Goal: Task Accomplishment & Management: Use online tool/utility

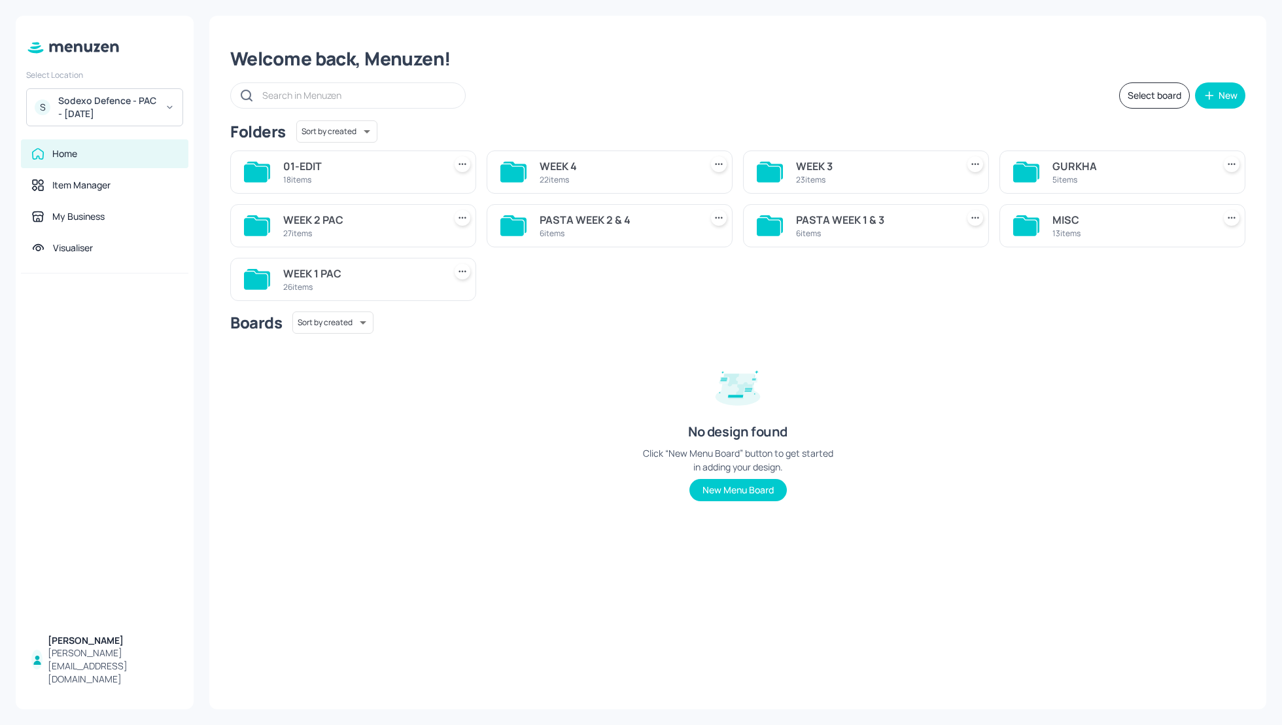
click at [554, 164] on div "WEEK 4" at bounding box center [618, 166] width 156 height 16
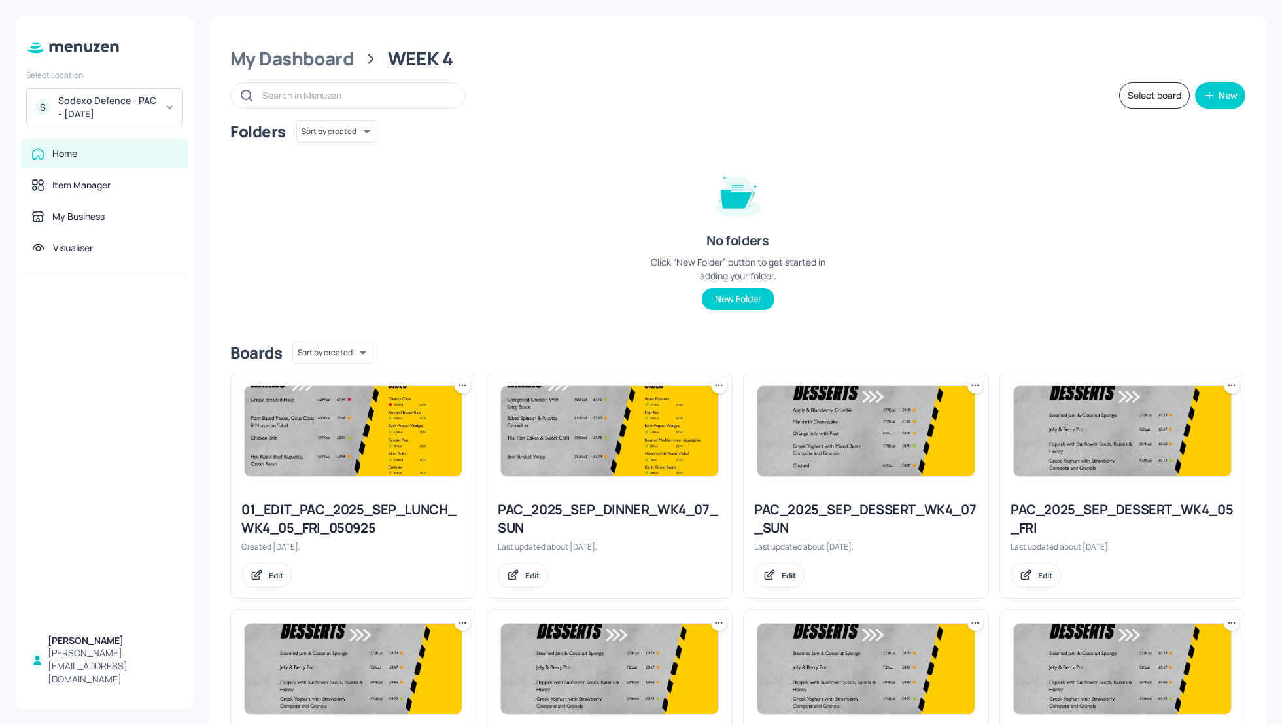
click at [1046, 206] on div "Folders Sort by created id ​ No folders Click “New Folder” button to get starte…" at bounding box center [737, 225] width 1015 height 211
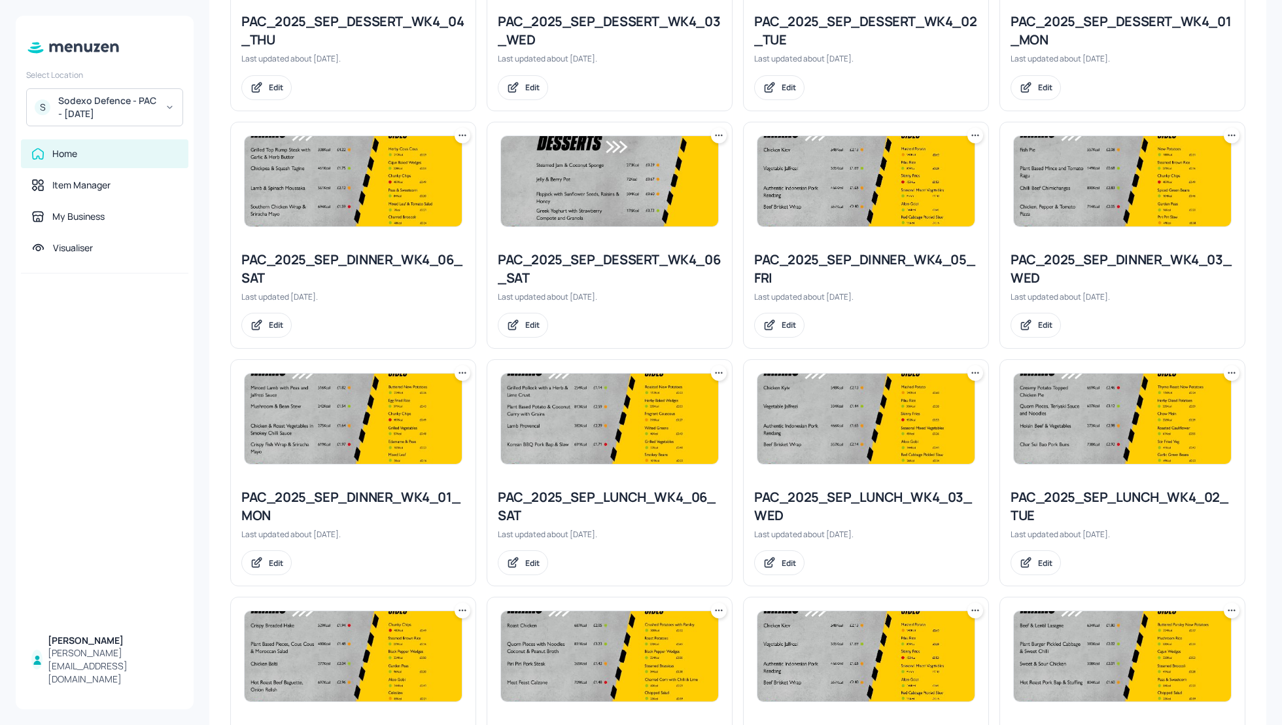
scroll to position [767, 0]
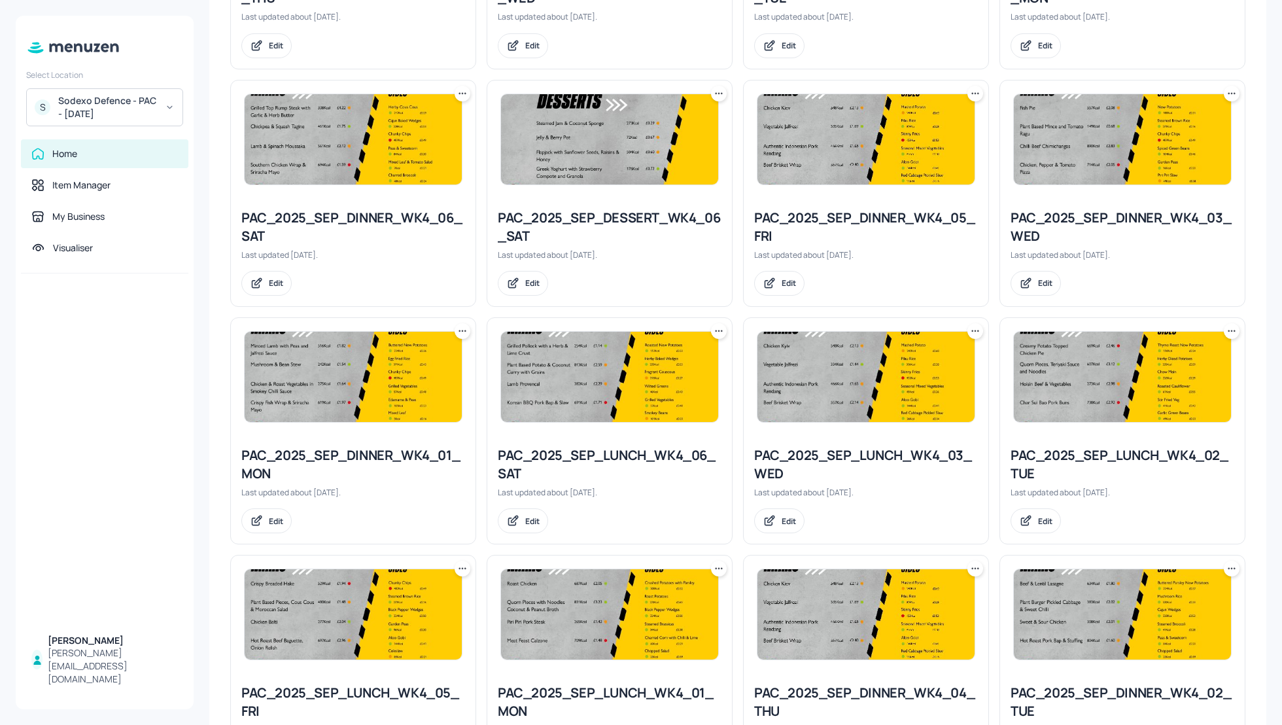
click at [1091, 217] on div "PAC_2025_SEP_DINNER_WK4_03_WED" at bounding box center [1123, 227] width 224 height 37
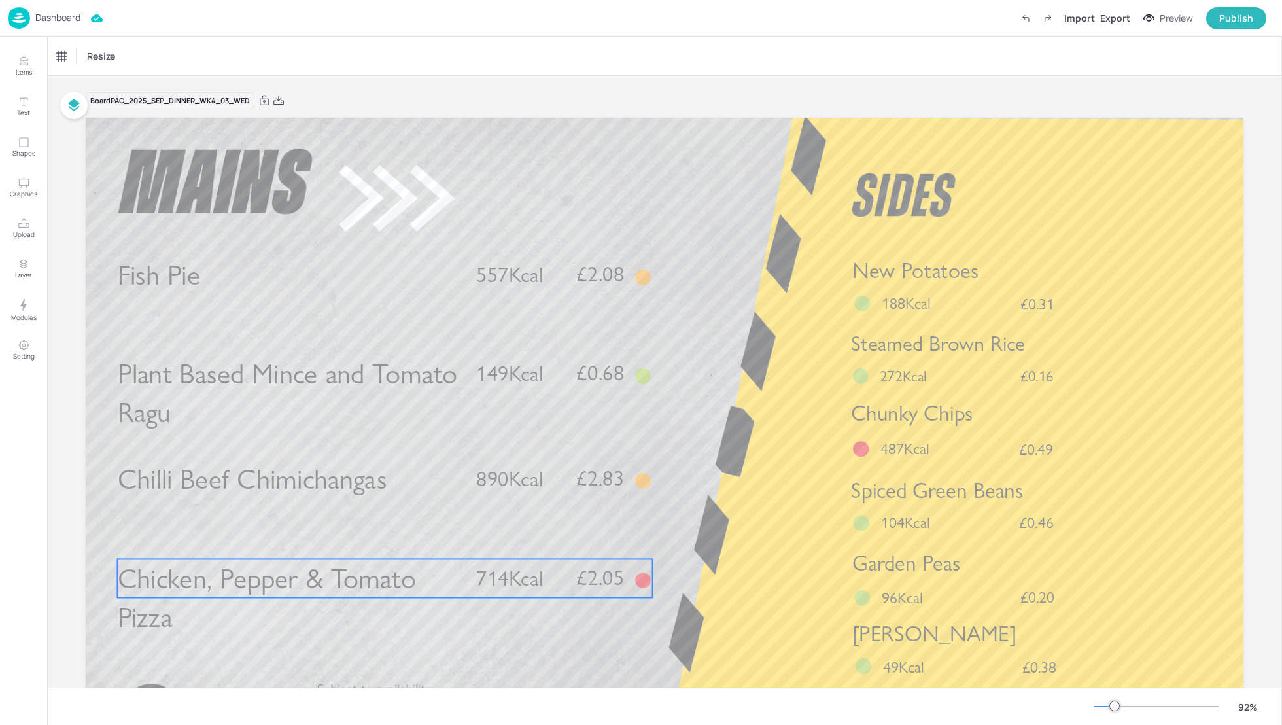
click at [468, 581] on div "Chicken, Pepper & Tomato Pizza £2.05 714Kcal" at bounding box center [385, 578] width 535 height 39
click at [370, 542] on div "Edit Item" at bounding box center [376, 536] width 17 height 17
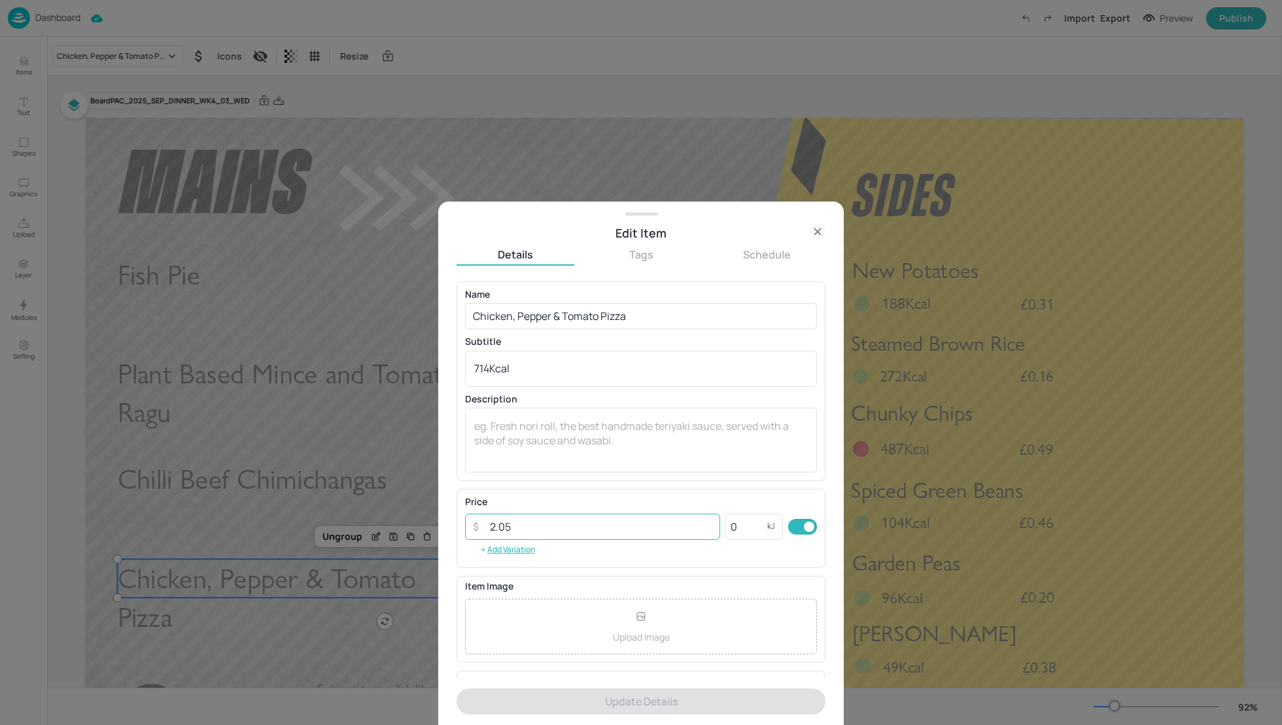
click at [513, 527] on input "2.05" at bounding box center [601, 526] width 238 height 26
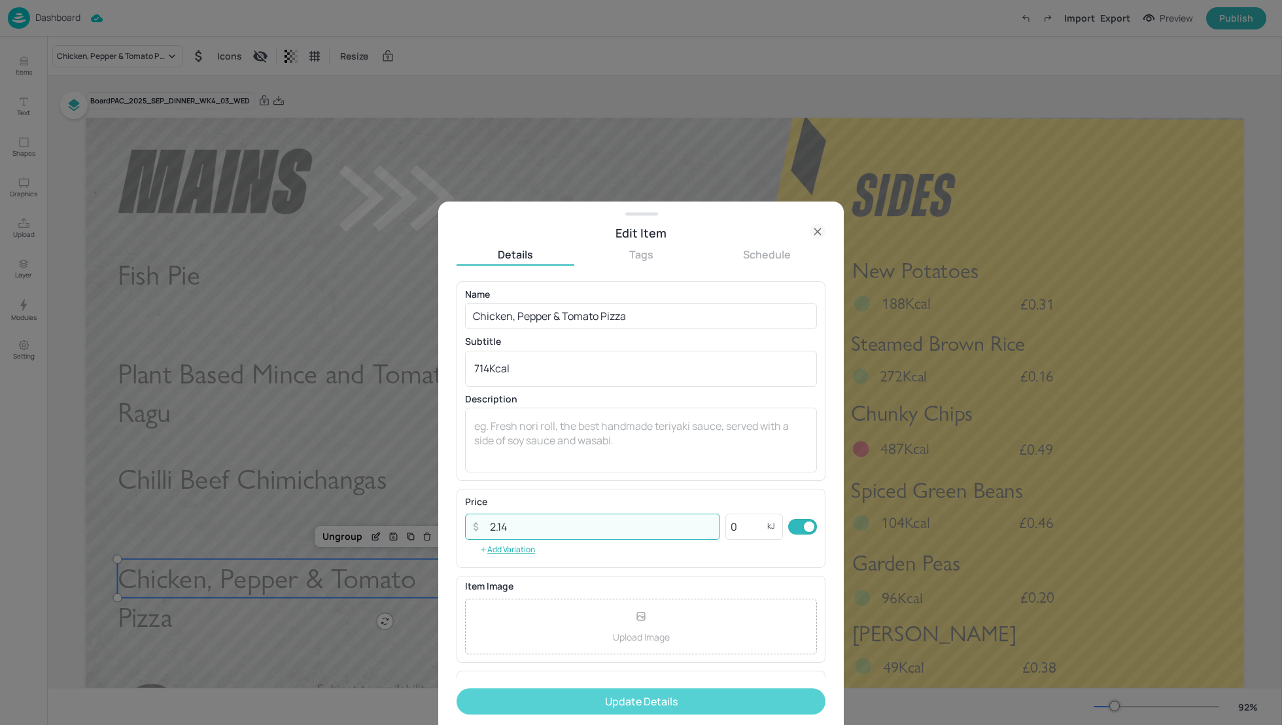
type input "2.14"
click at [619, 702] on button "Update Details" at bounding box center [641, 701] width 369 height 26
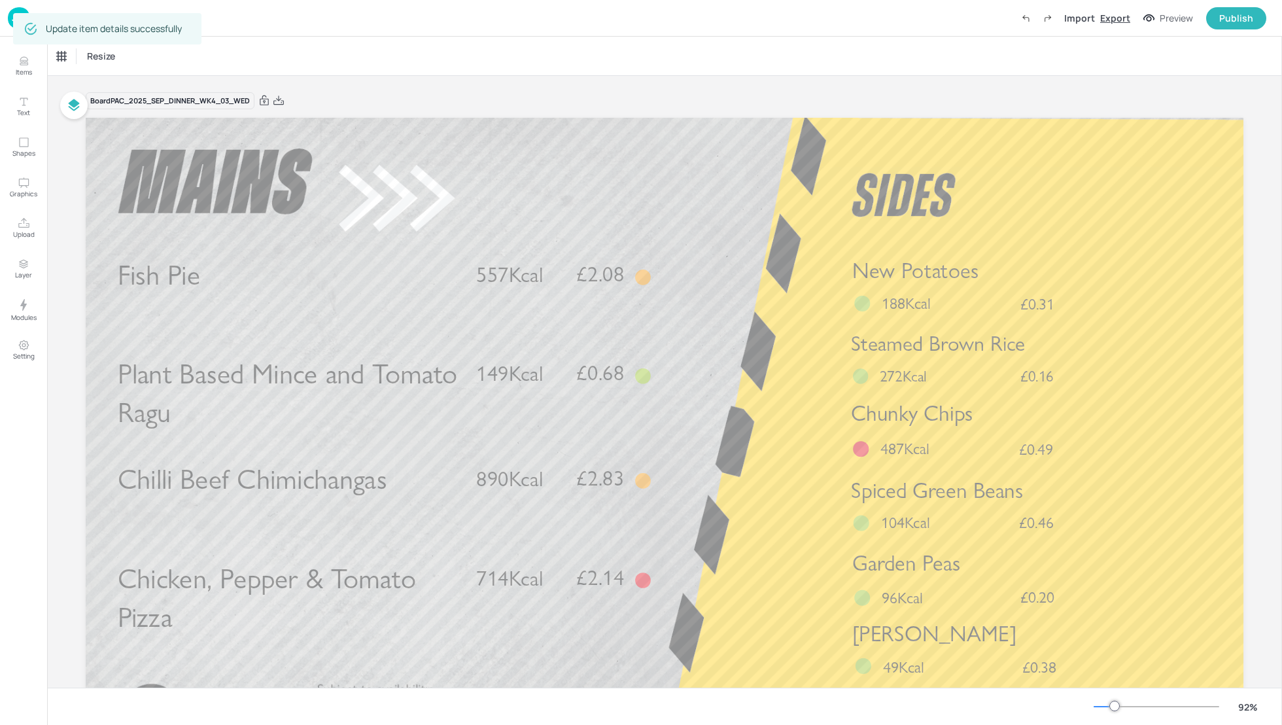
click at [1123, 18] on div "Export" at bounding box center [1115, 18] width 30 height 14
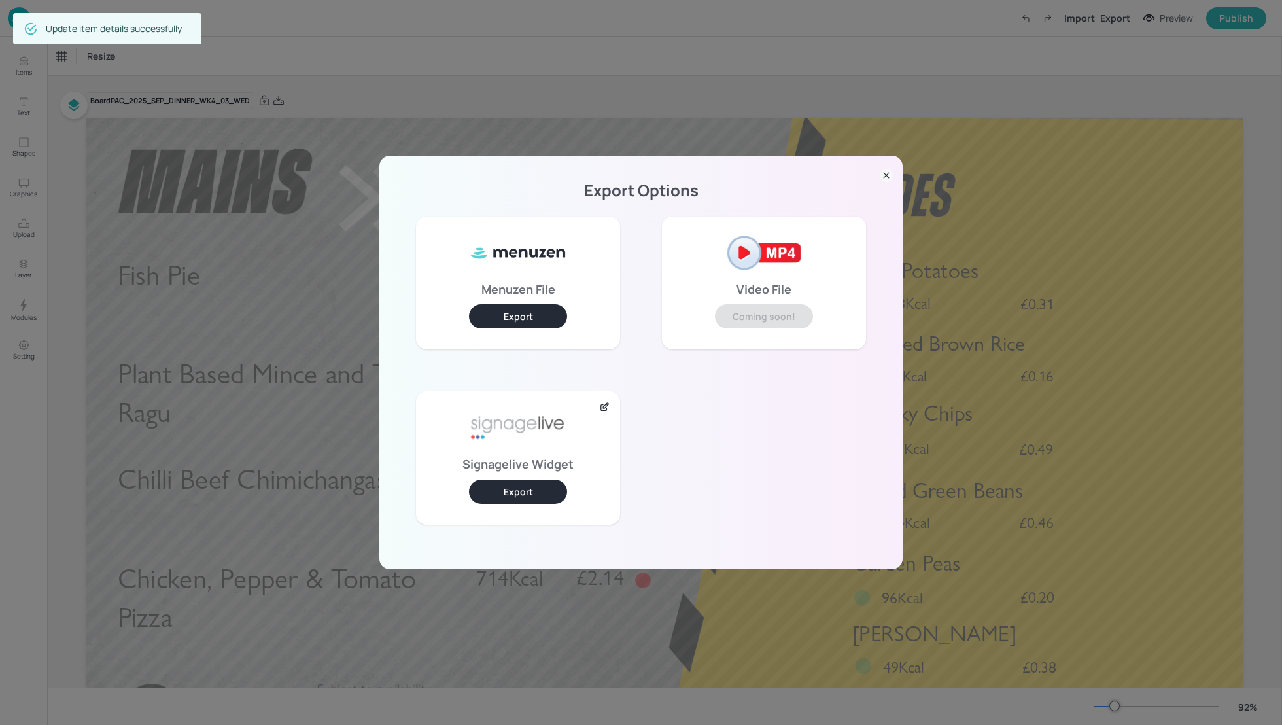
drag, startPoint x: 529, startPoint y: 489, endPoint x: 529, endPoint y: 462, distance: 26.2
click at [529, 489] on button "Export" at bounding box center [518, 491] width 98 height 24
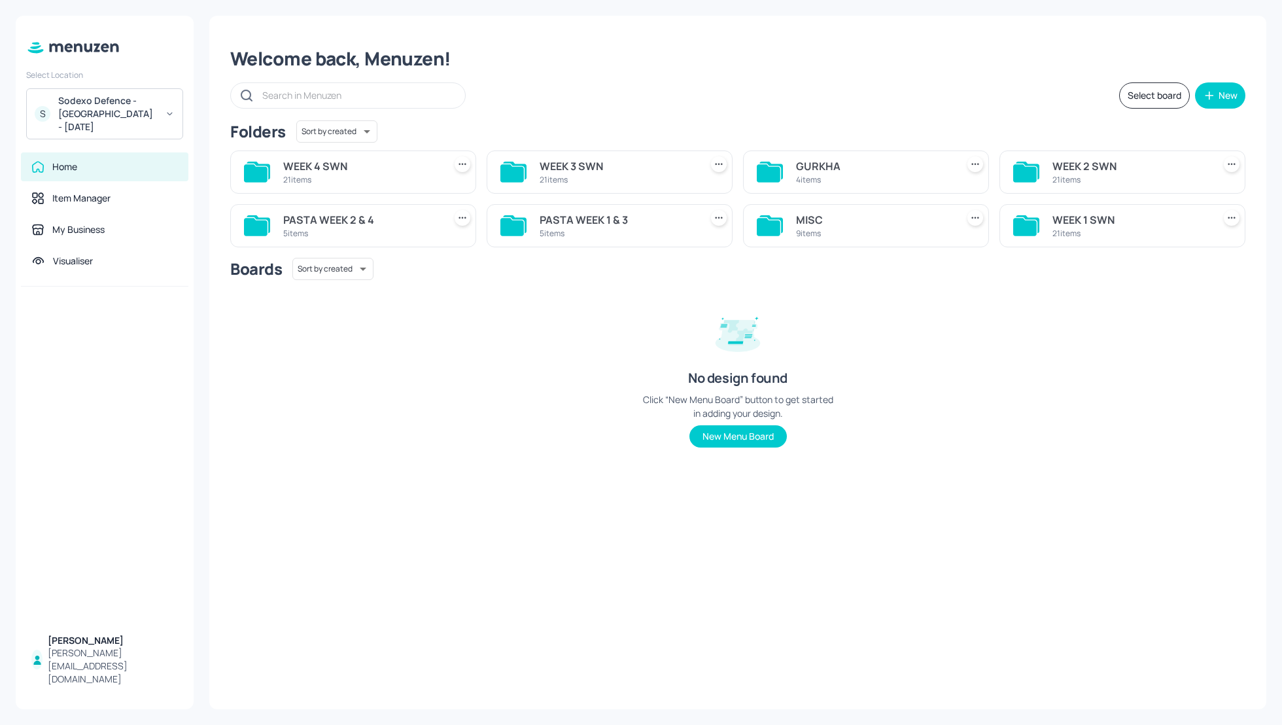
click at [720, 80] on div "Welcome back, Menuzen! Select board New Folders Sort by created id ​ WEEK 4 SWN…" at bounding box center [737, 362] width 1057 height 693
click at [1128, 28] on div "Welcome back, Menuzen! Select board New Folders Sort by created id ​ WEEK 4 SWN…" at bounding box center [737, 362] width 1057 height 693
click at [313, 164] on div "WEEK 4 SWN" at bounding box center [361, 166] width 156 height 16
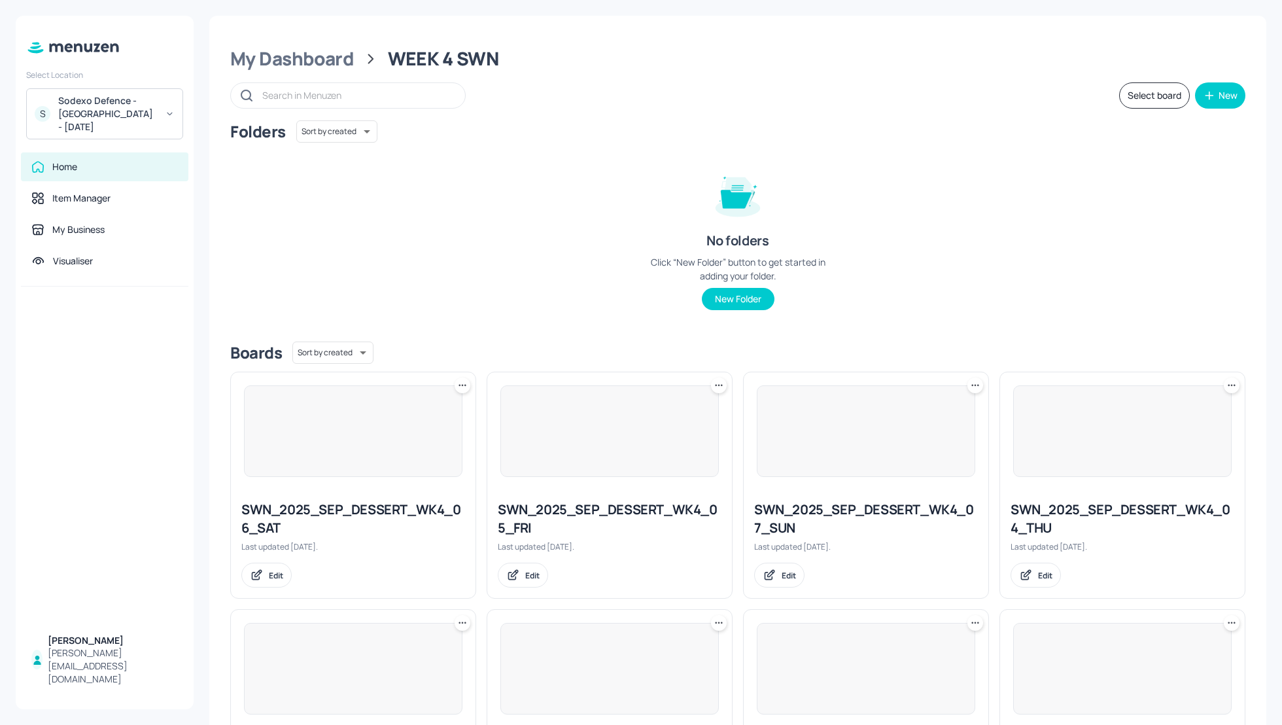
click at [1043, 275] on div "Folders Sort by created id ​ No folders Click “New Folder” button to get starte…" at bounding box center [737, 225] width 1015 height 211
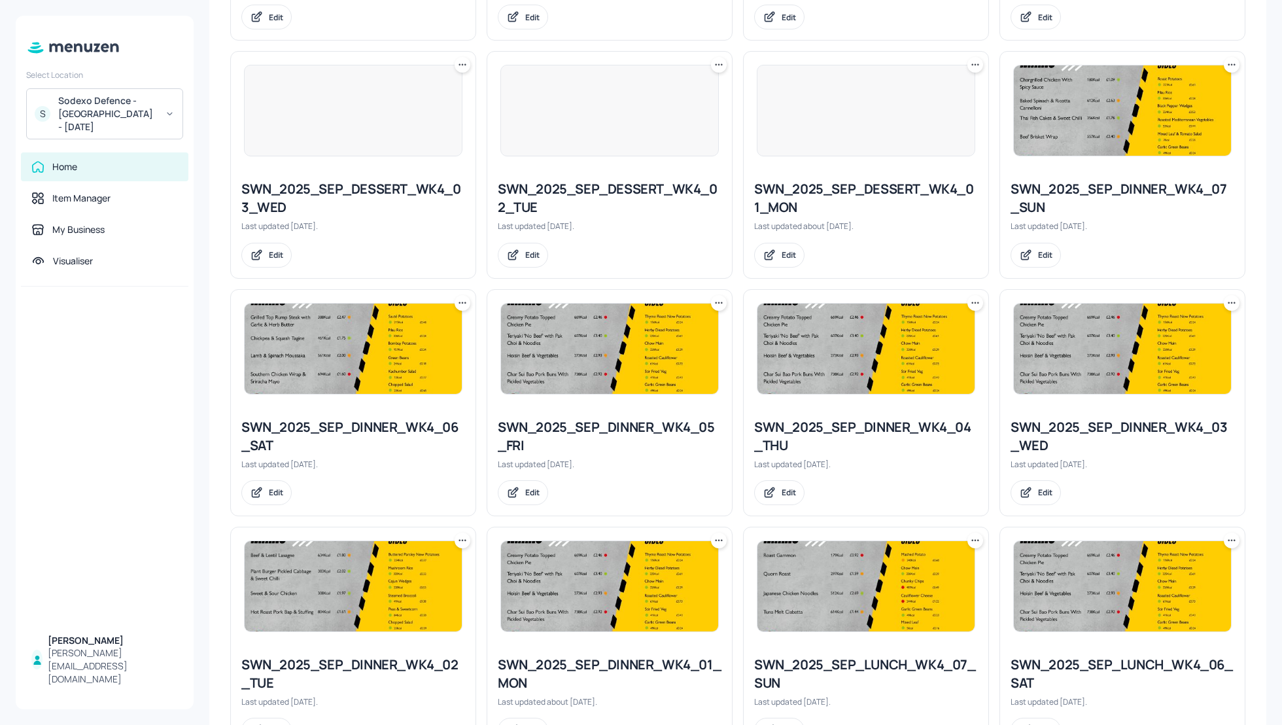
scroll to position [593, 0]
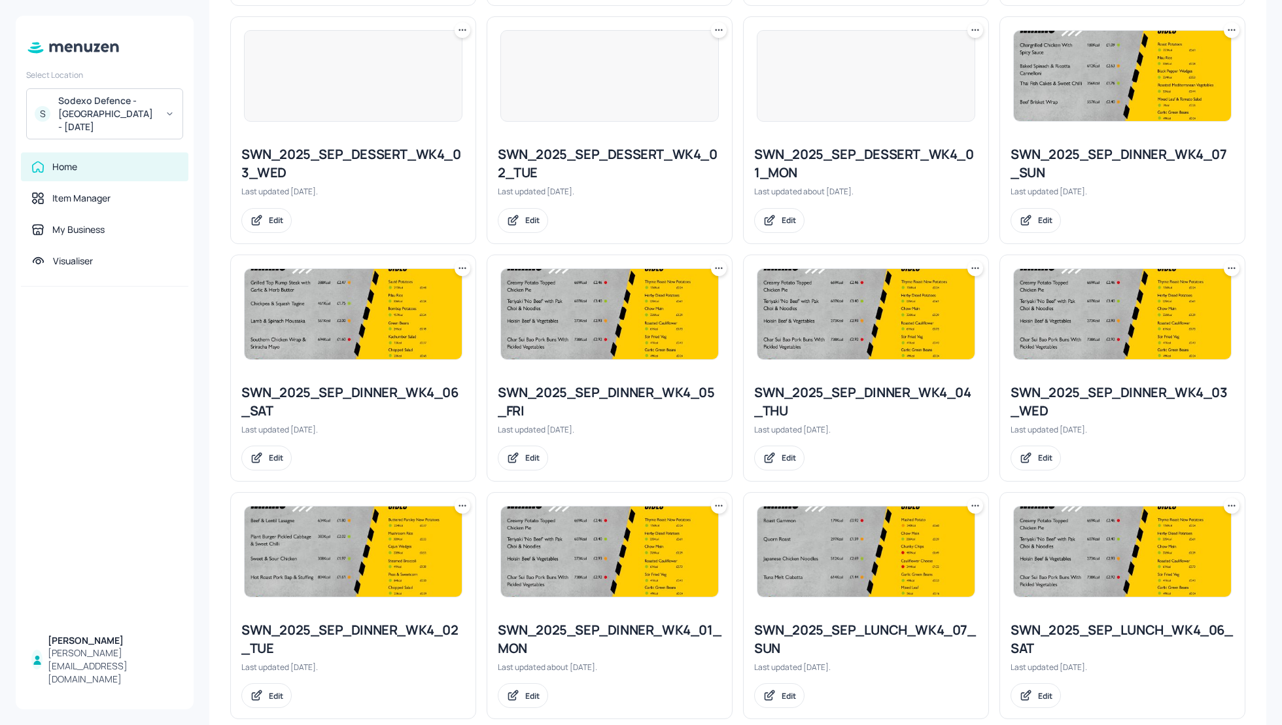
click at [1135, 391] on div "SWN_2025_SEP_DINNER_WK4_03_WED" at bounding box center [1123, 401] width 224 height 37
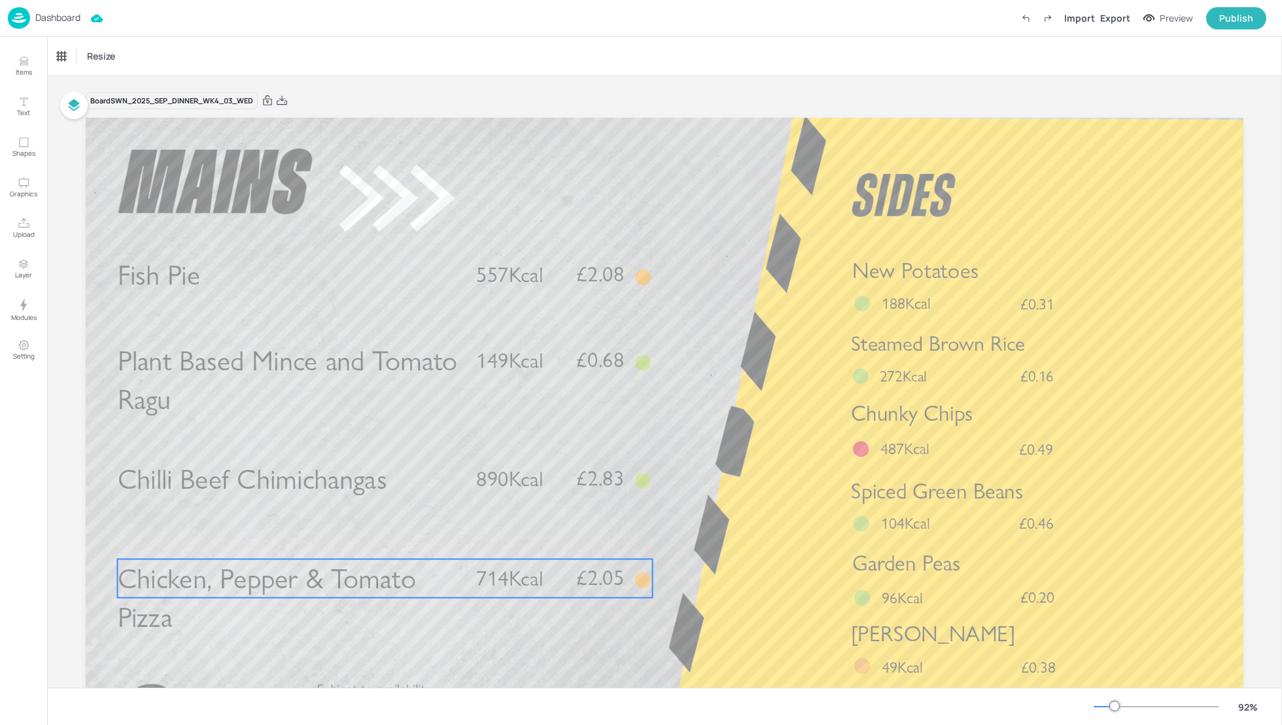
click at [491, 581] on span "714Kcal" at bounding box center [509, 578] width 67 height 26
click at [381, 533] on div "Edit Item" at bounding box center [376, 536] width 17 height 17
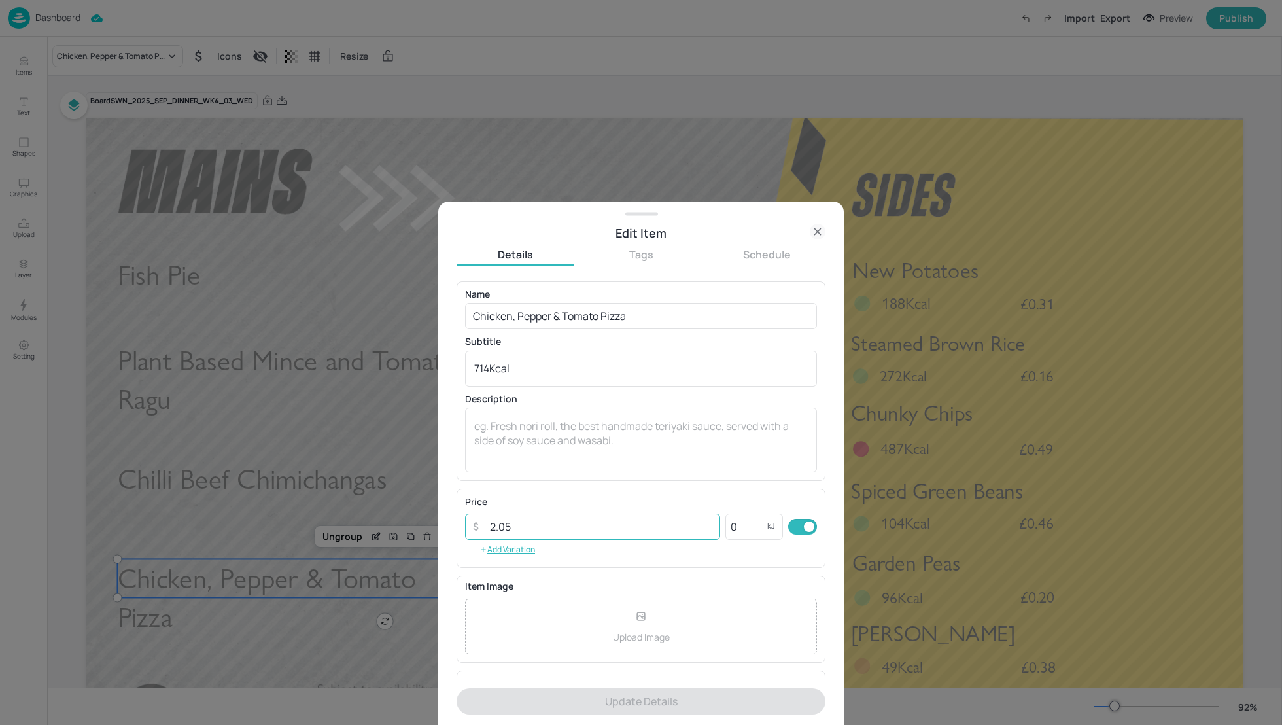
click at [528, 527] on input "2.05" at bounding box center [601, 526] width 238 height 26
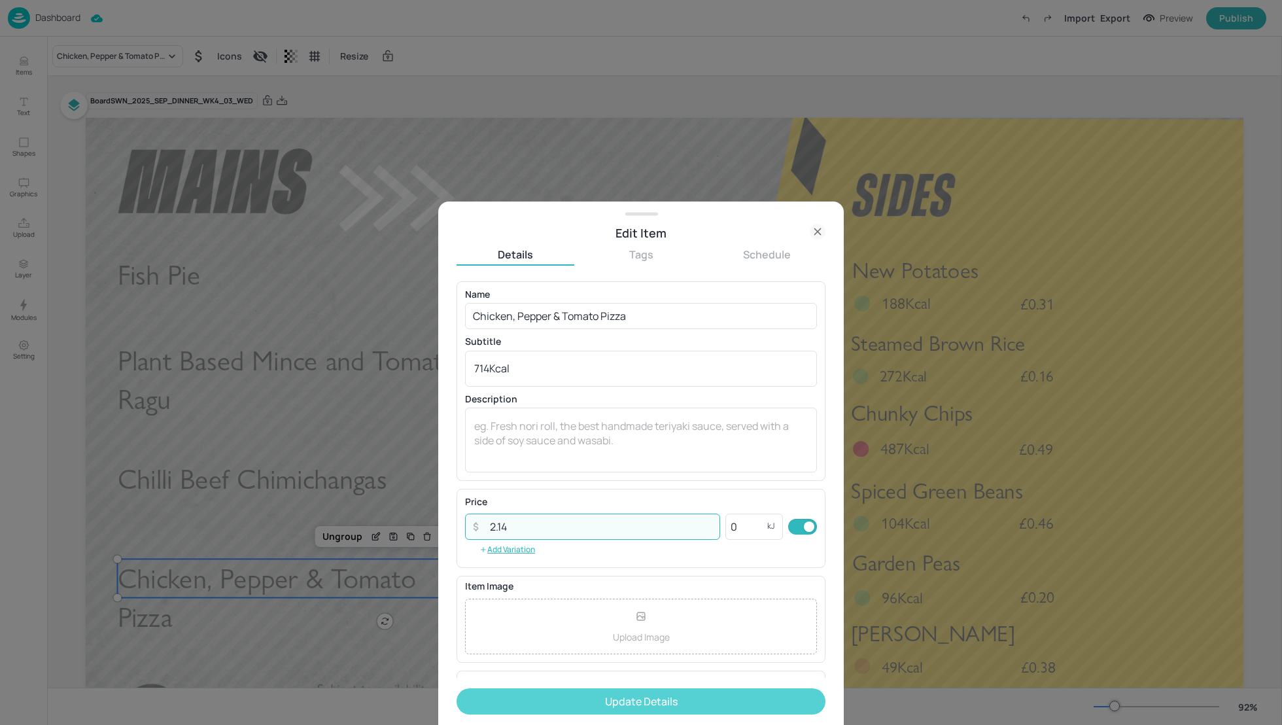
type input "2.14"
click at [657, 705] on button "Update Details" at bounding box center [641, 701] width 369 height 26
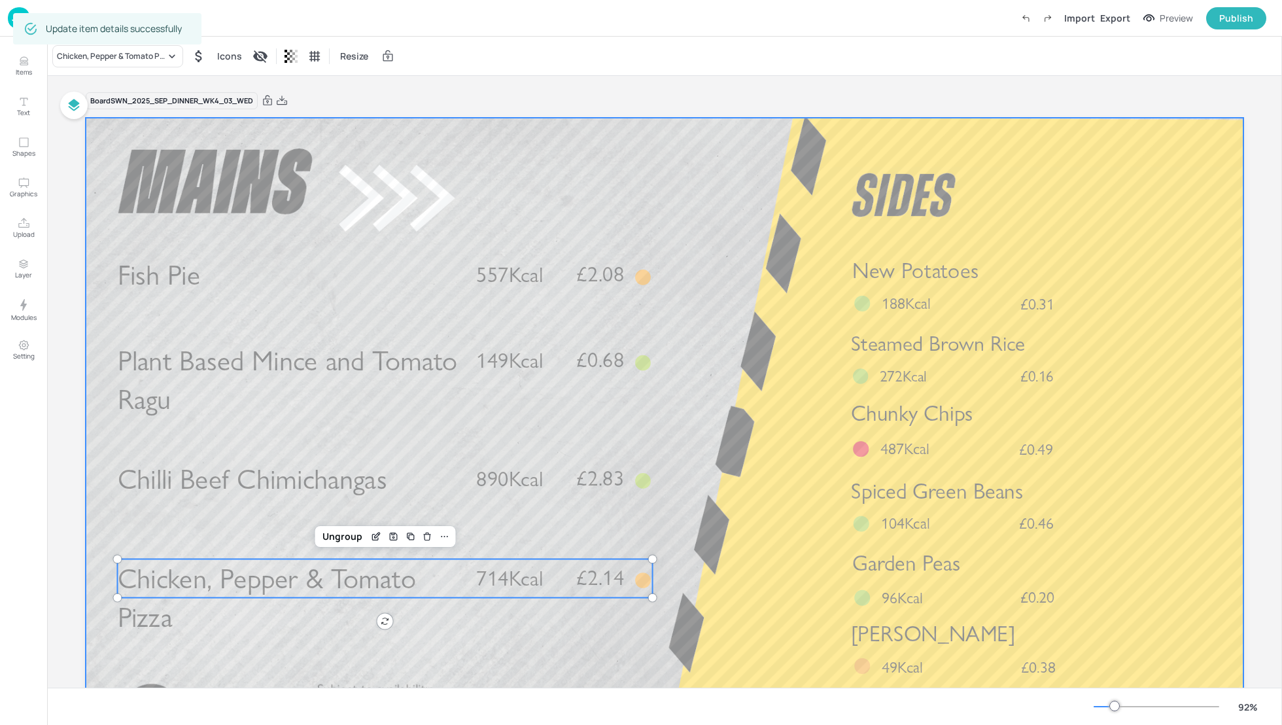
click at [754, 526] on div at bounding box center [665, 443] width 1158 height 651
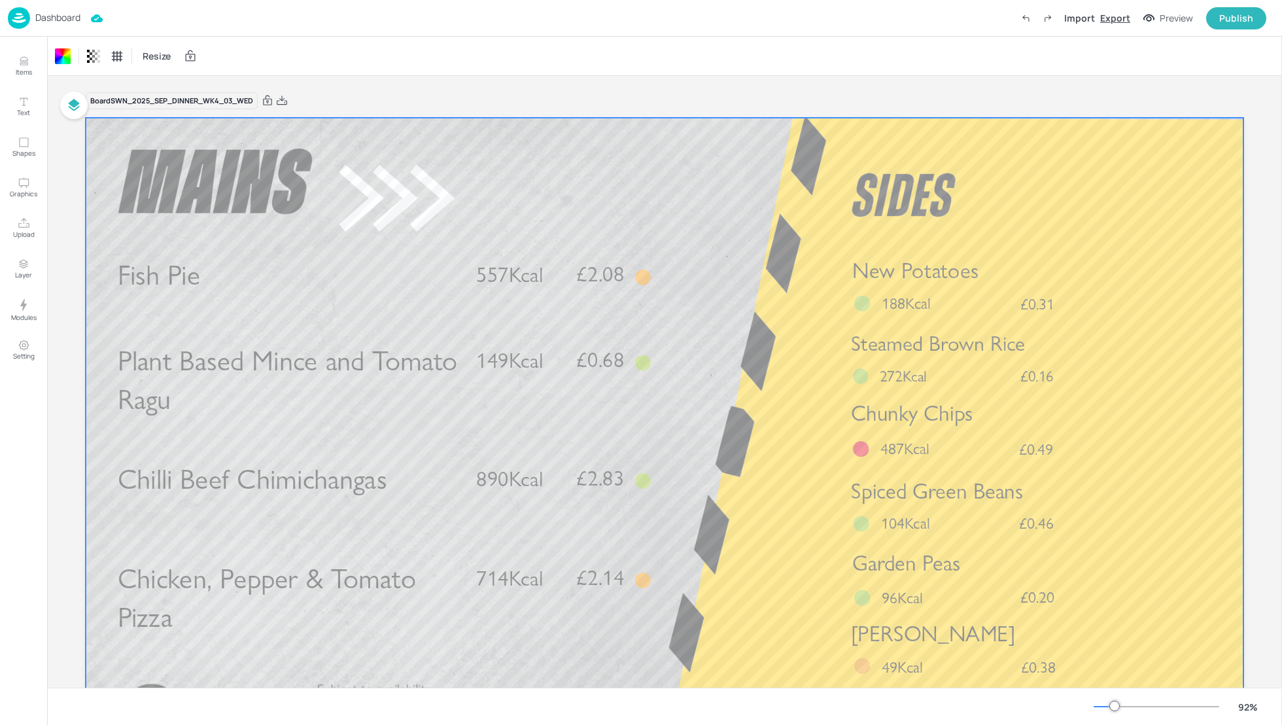
click at [1123, 17] on div "Export" at bounding box center [1115, 18] width 30 height 14
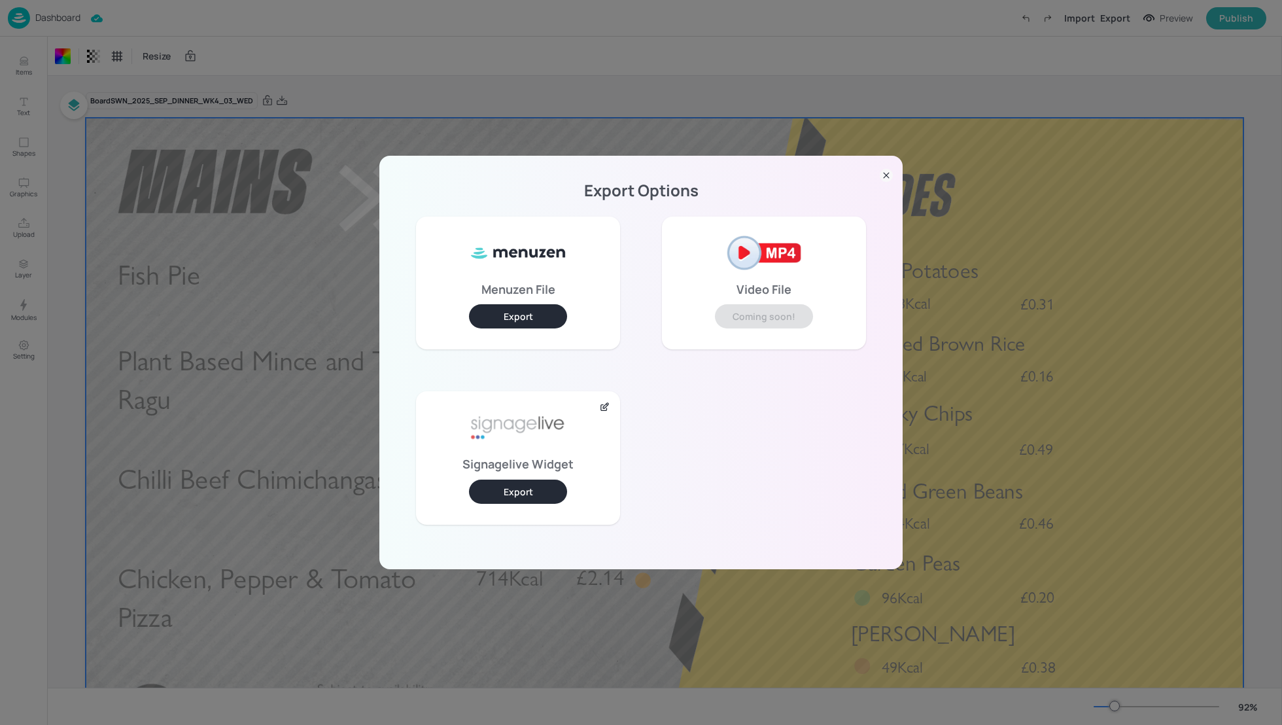
click at [517, 489] on button "Export" at bounding box center [518, 491] width 98 height 24
